Goal: Task Accomplishment & Management: Use online tool/utility

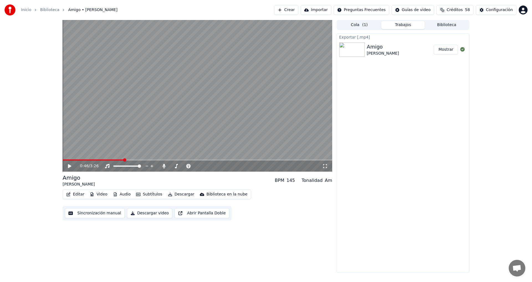
click at [28, 9] on link "Inicio" at bounding box center [26, 10] width 10 height 6
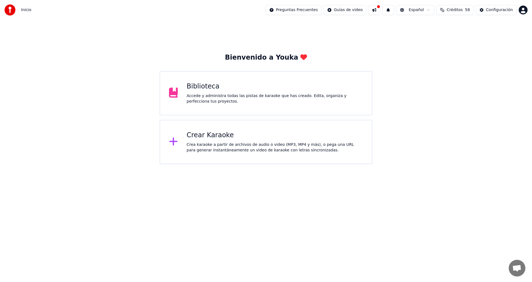
click at [233, 140] on div "Crear Karaoke Crea karaoke a partir de archivos de audio o video (MP3, MP4 y má…" at bounding box center [275, 142] width 176 height 22
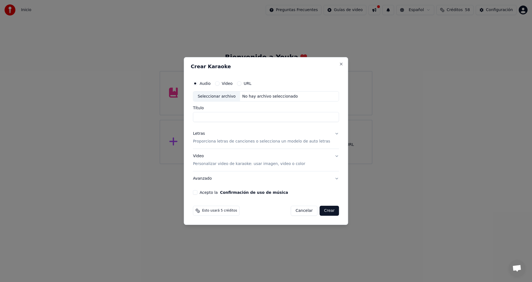
click at [227, 95] on div "Seleccionar archivo" at bounding box center [216, 96] width 47 height 10
click at [226, 95] on div "Seleccionar archivo" at bounding box center [216, 96] width 47 height 10
click at [219, 82] on button "Video" at bounding box center [217, 83] width 4 height 4
click at [227, 95] on div "Seleccionar archivo" at bounding box center [216, 96] width 47 height 10
drag, startPoint x: 249, startPoint y: 118, endPoint x: 301, endPoint y: 117, distance: 51.5
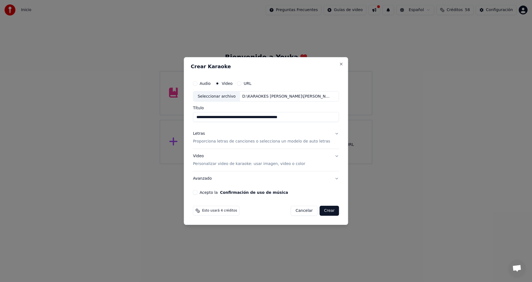
click at [301, 117] on input "**********" at bounding box center [266, 117] width 146 height 10
drag, startPoint x: 230, startPoint y: 118, endPoint x: 210, endPoint y: 125, distance: 21.1
click at [202, 117] on input "**********" at bounding box center [266, 117] width 146 height 10
click at [238, 117] on input "**********" at bounding box center [266, 117] width 146 height 10
type input "**********"
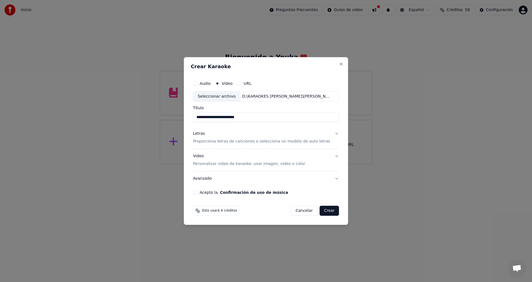
click at [331, 133] on button "Letras Proporciona letras de canciones o selecciona un modelo de auto letras" at bounding box center [266, 138] width 146 height 22
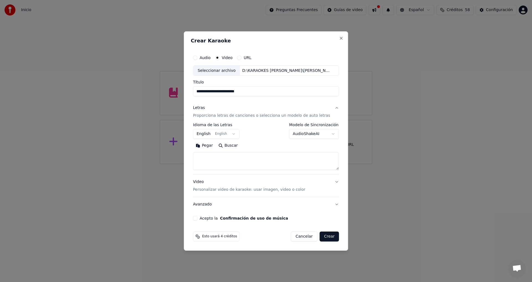
click at [235, 134] on button "English English" at bounding box center [216, 134] width 47 height 10
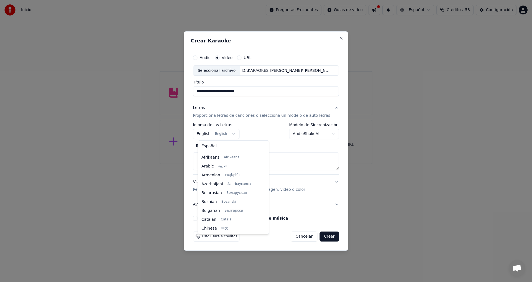
scroll to position [44, 0]
select select "**"
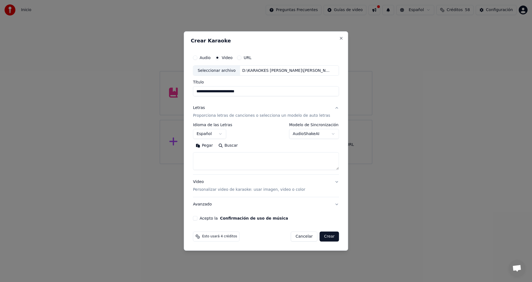
click at [210, 143] on button "Pegar" at bounding box center [204, 145] width 23 height 9
click at [333, 181] on button "Video Personalizar video de karaoke: usar imagen, video o color" at bounding box center [266, 186] width 146 height 22
type textarea "**********"
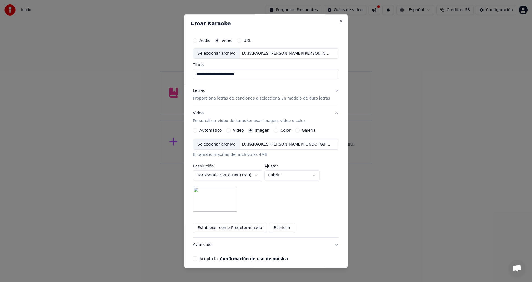
click at [224, 144] on div "Seleccionar archivo" at bounding box center [216, 145] width 47 height 10
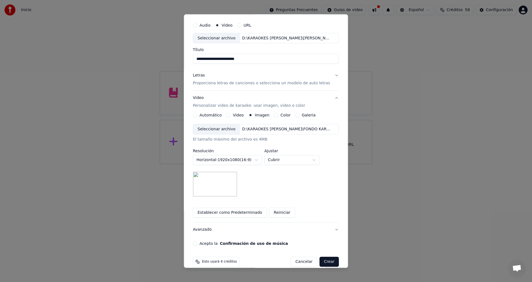
scroll to position [23, 0]
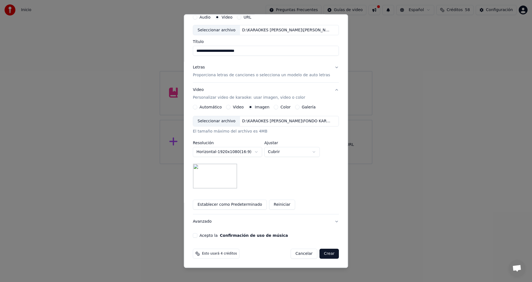
click at [197, 235] on button "Acepto la Confirmación de uso de música" at bounding box center [195, 235] width 4 height 4
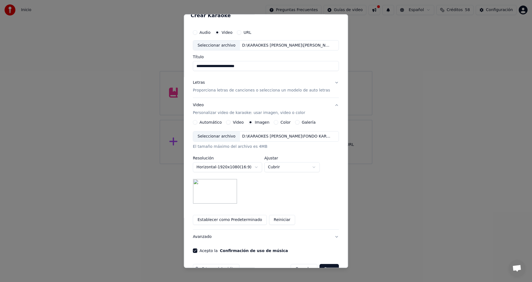
scroll to position [0, 0]
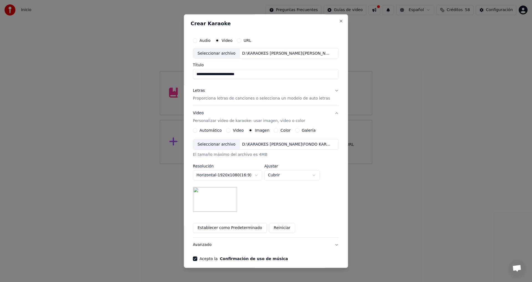
click at [330, 92] on button "Letras Proporciona letras de canciones o selecciona un modelo de auto letras" at bounding box center [266, 95] width 146 height 22
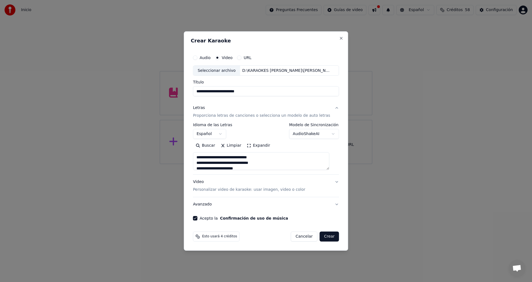
click at [200, 154] on textarea "**********" at bounding box center [261, 161] width 136 height 18
type textarea "**********"
click at [332, 204] on button "Avanzado" at bounding box center [266, 204] width 146 height 14
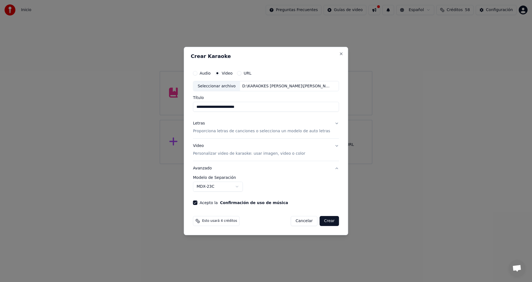
click at [332, 146] on button "Video Personalizar video de karaoke: usar imagen, video o color" at bounding box center [266, 150] width 146 height 22
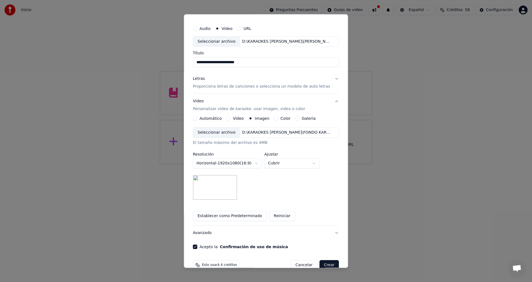
scroll to position [23, 0]
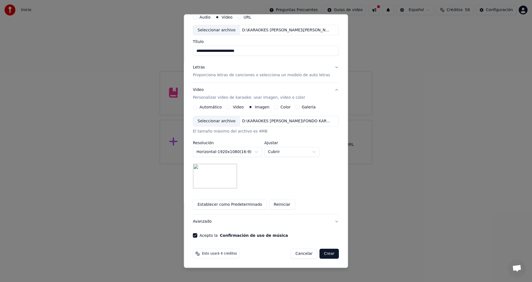
click at [323, 253] on button "Crear" at bounding box center [328, 254] width 19 height 10
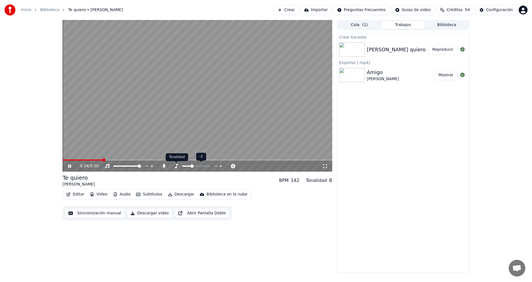
click at [175, 165] on icon at bounding box center [176, 166] width 6 height 4
click at [70, 164] on icon at bounding box center [73, 166] width 13 height 4
click at [147, 213] on button "Descargar video" at bounding box center [149, 213] width 45 height 10
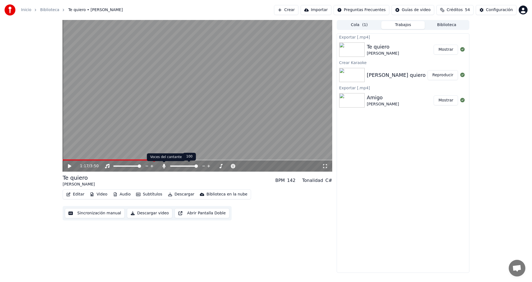
click at [165, 165] on icon at bounding box center [163, 166] width 3 height 4
click at [64, 159] on span at bounding box center [108, 159] width 91 height 1
click at [69, 165] on icon at bounding box center [69, 166] width 3 height 4
click at [87, 159] on video at bounding box center [198, 96] width 270 height 152
click at [112, 160] on span at bounding box center [198, 159] width 270 height 1
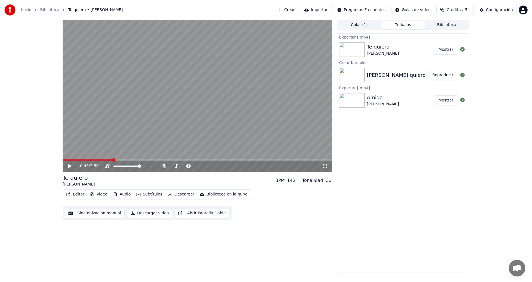
click at [70, 166] on icon at bounding box center [69, 166] width 3 height 4
click at [236, 245] on div "0:46 / 3:50 Te quiero [PERSON_NAME] BPM 142 Tonalidad C# Editar Video Audio Sub…" at bounding box center [198, 146] width 270 height 253
click at [69, 165] on icon at bounding box center [69, 165] width 3 height 3
click at [216, 250] on div "0:47 / 3:50 Te quiero [PERSON_NAME] BPM 142 Tonalidad C# Editar Video Audio Sub…" at bounding box center [198, 146] width 270 height 253
click at [69, 164] on icon at bounding box center [73, 166] width 13 height 4
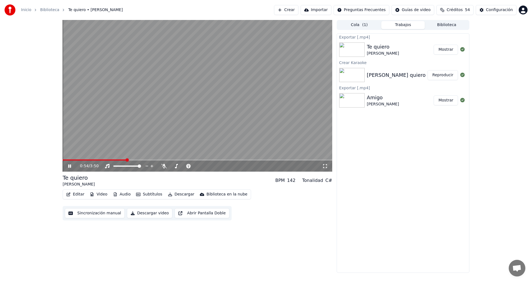
click at [70, 165] on icon at bounding box center [73, 166] width 13 height 4
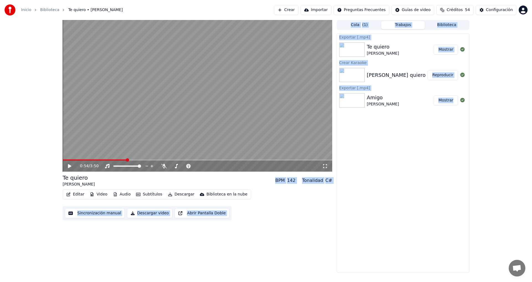
drag, startPoint x: 128, startPoint y: 159, endPoint x: 61, endPoint y: 159, distance: 67.0
click at [64, 159] on span at bounding box center [63, 159] width 1 height 1
click at [278, 265] on div "0:01 / 3:50 Te quiero [PERSON_NAME] BPM 142 Tonalidad C# Editar Video Audio Sub…" at bounding box center [198, 146] width 270 height 253
click at [95, 176] on div "Te quiero" at bounding box center [79, 178] width 32 height 8
click at [63, 158] on span at bounding box center [64, 159] width 3 height 3
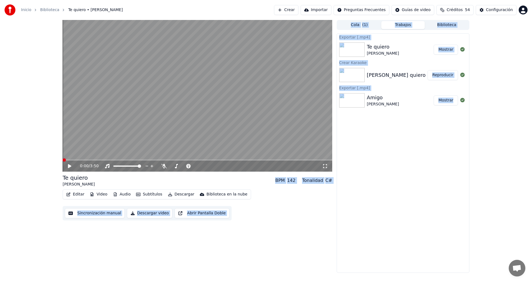
click at [428, 166] on div "Exportar [.mp4] Te quiero [PERSON_NAME] Crear Karaoke [PERSON_NAME] quiero Repr…" at bounding box center [403, 152] width 133 height 239
click at [252, 232] on div "0:00 / 3:50 Te quiero [PERSON_NAME] BPM 142 Tonalidad C# Editar Video Audio Sub…" at bounding box center [198, 146] width 270 height 253
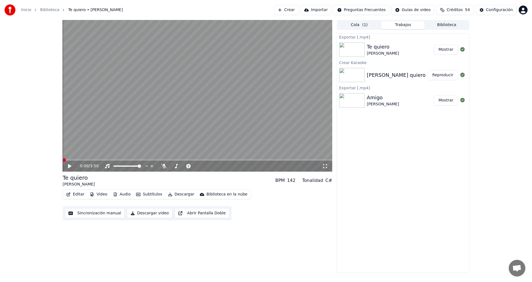
click at [70, 166] on icon at bounding box center [69, 166] width 3 height 4
click at [91, 159] on video at bounding box center [198, 96] width 270 height 152
click at [69, 165] on icon at bounding box center [69, 166] width 3 height 4
click at [70, 165] on icon at bounding box center [73, 166] width 13 height 4
click at [148, 213] on button "Descargar video" at bounding box center [149, 213] width 45 height 10
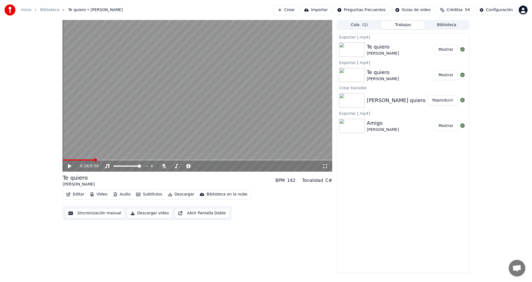
click at [447, 50] on button "Mostrar" at bounding box center [445, 50] width 24 height 10
click at [226, 242] on div "0:26 / 3:50 Te quiero [PERSON_NAME] BPM 142 Tonalidad C# Editar Video Audio Sub…" at bounding box center [198, 146] width 270 height 253
click at [69, 166] on icon at bounding box center [69, 166] width 3 height 4
click at [70, 165] on icon at bounding box center [69, 165] width 3 height 3
